Goal: Information Seeking & Learning: Learn about a topic

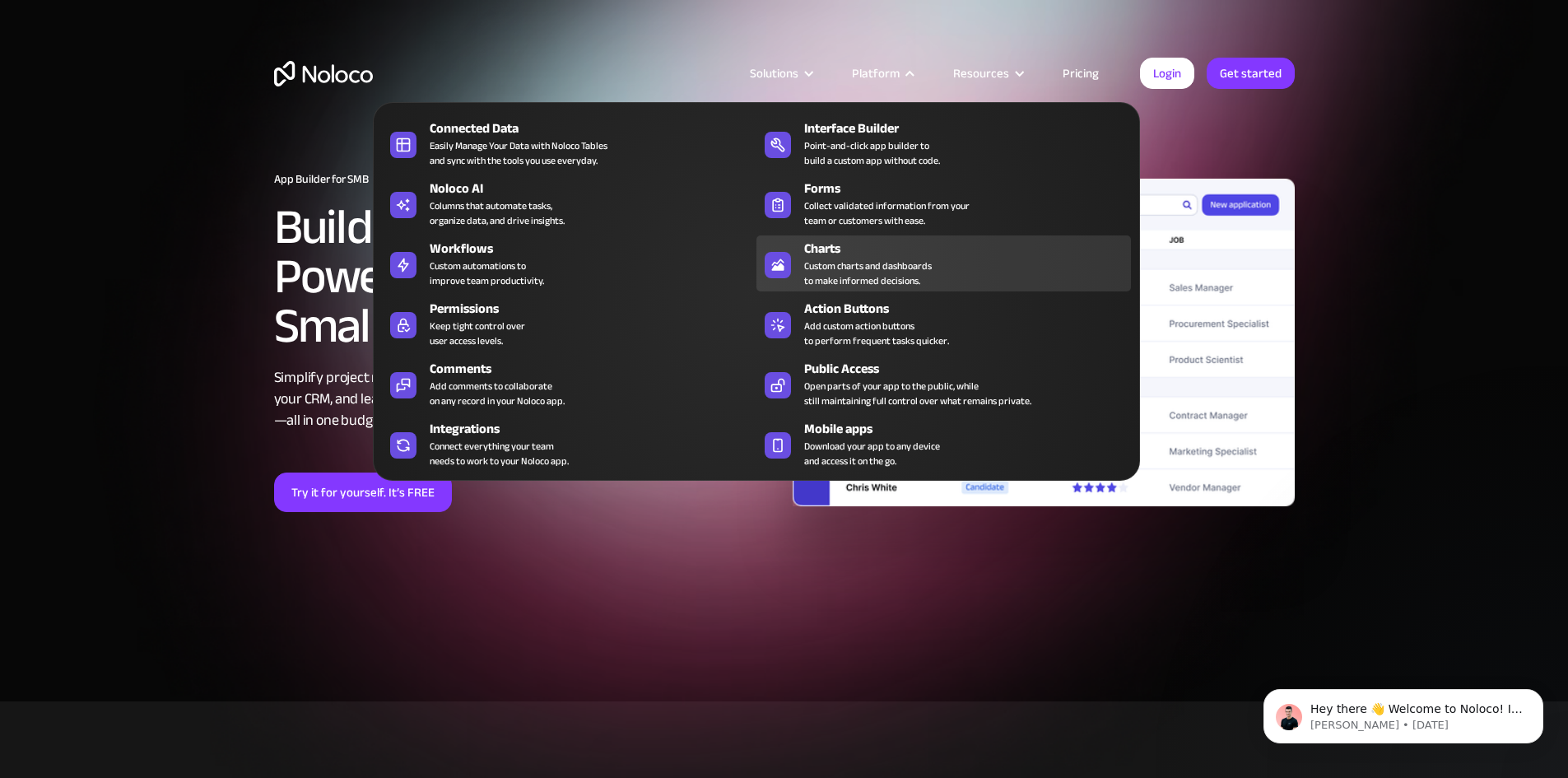
click at [876, 250] on div "Charts" at bounding box center [970, 248] width 334 height 20
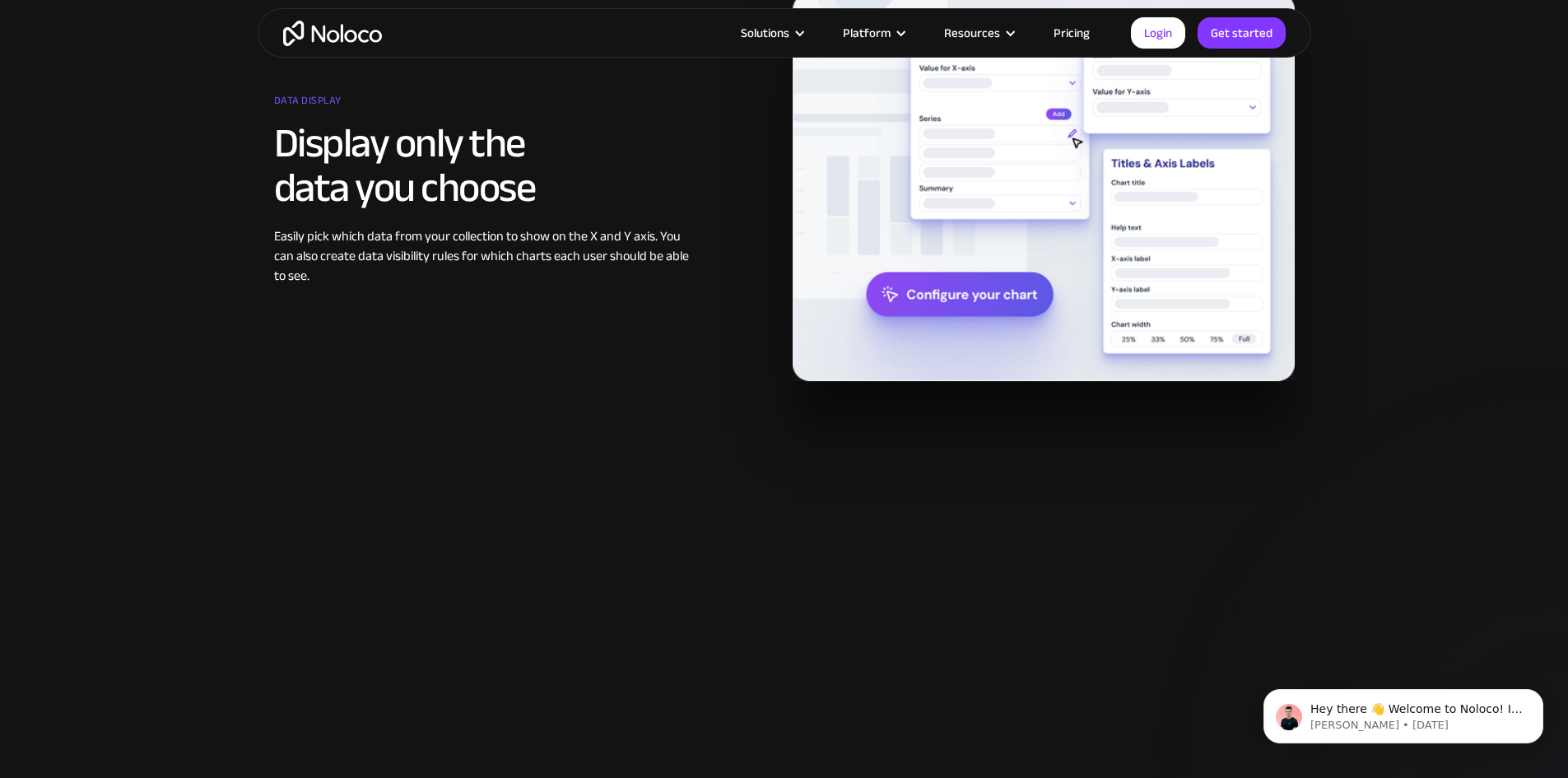
scroll to position [2387, 0]
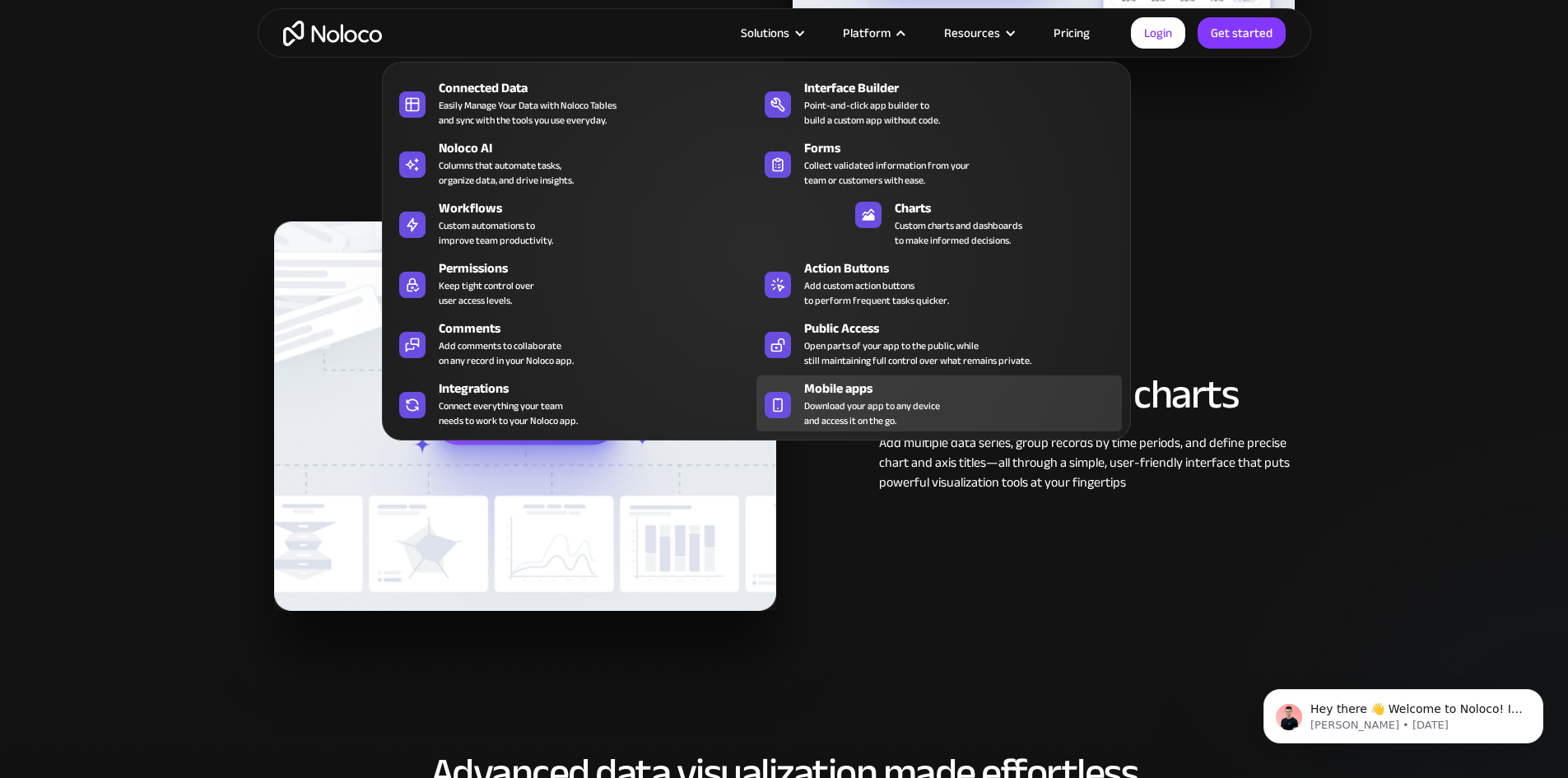
click at [854, 413] on span "Download your app to any device and access it on the go." at bounding box center [871, 413] width 135 height 29
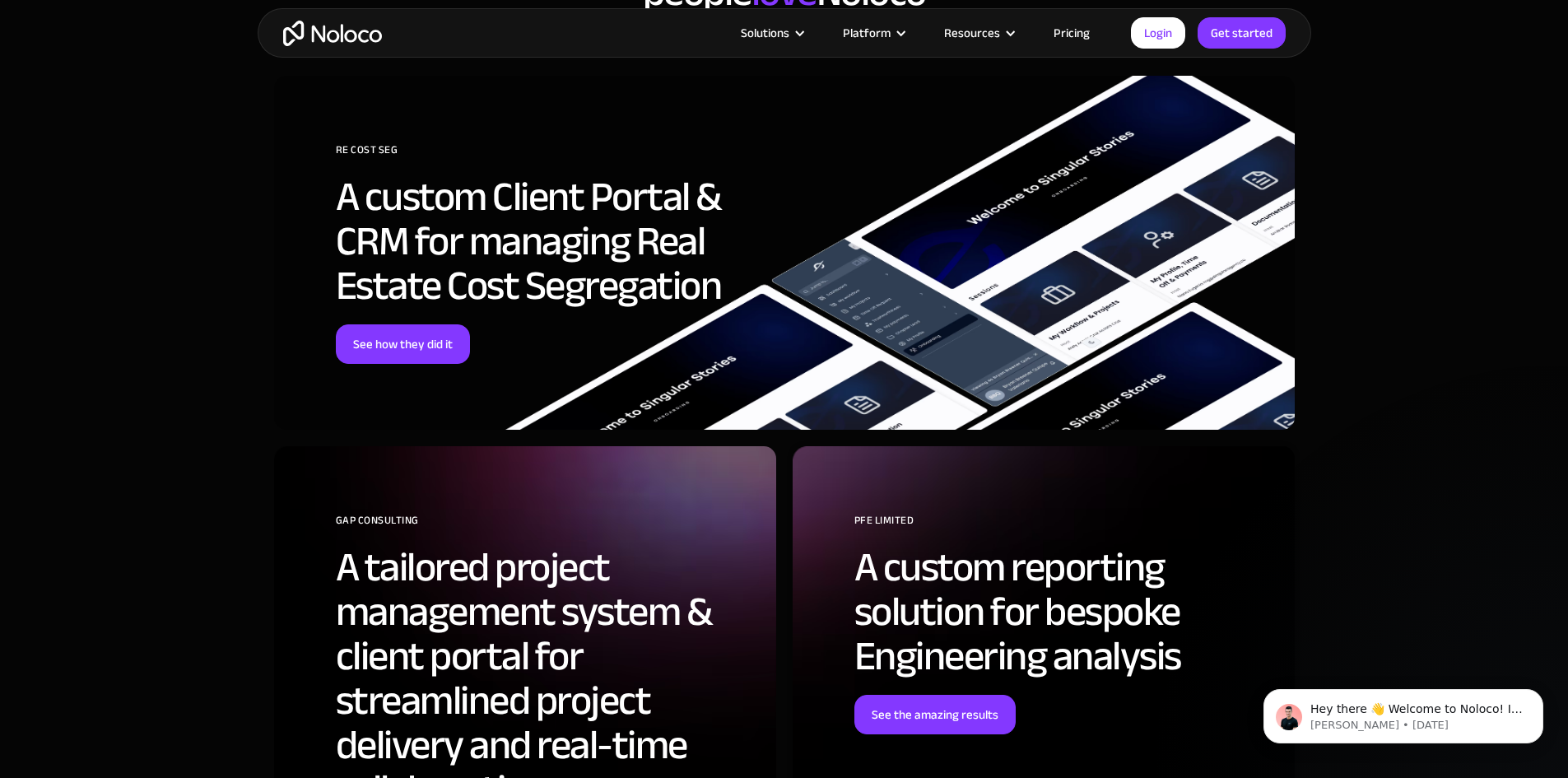
scroll to position [4114, 0]
